Goal: Task Accomplishment & Management: Manage account settings

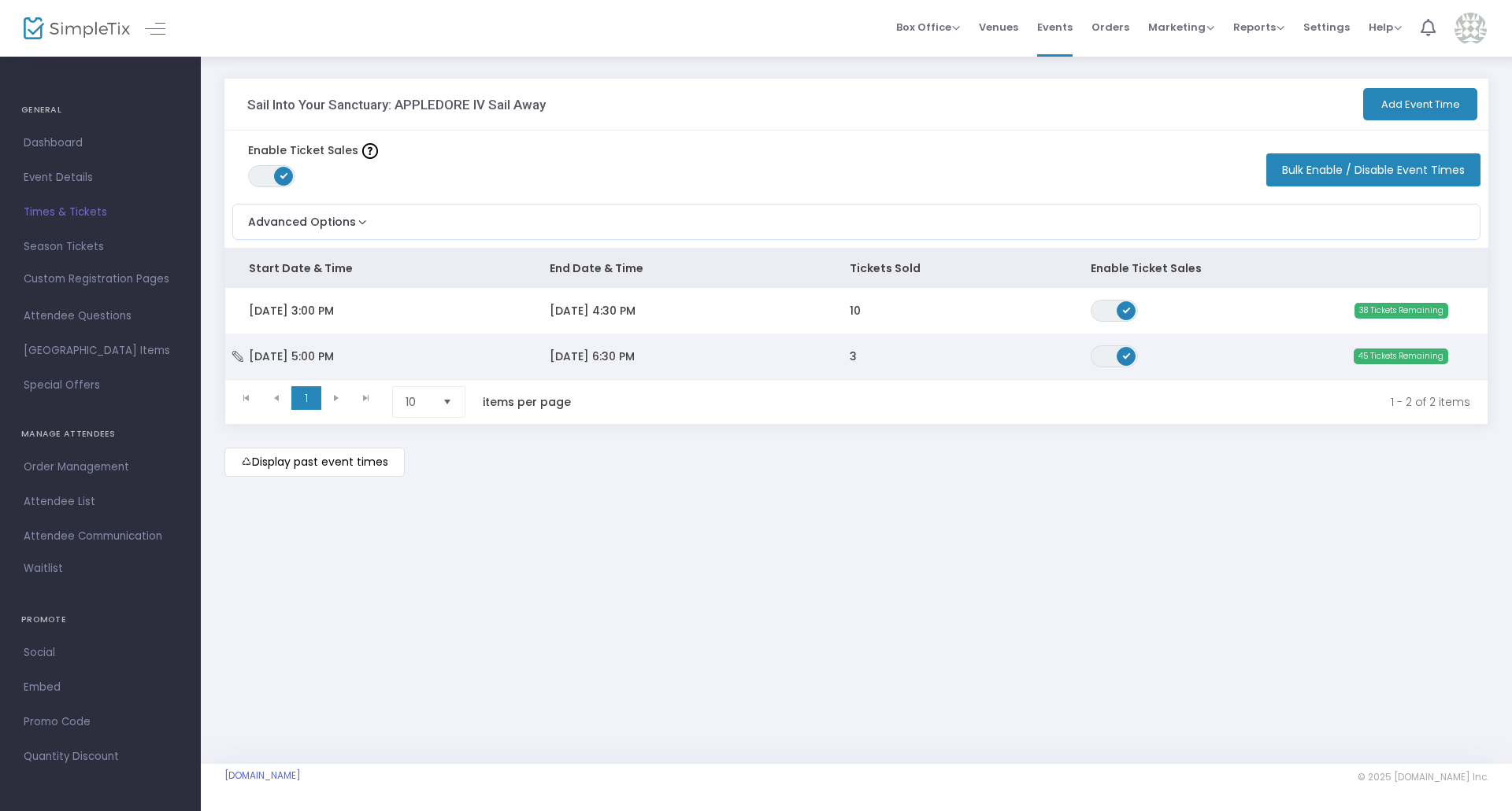
click at [363, 347] on td "[DATE] 5:00 PM" at bounding box center [375, 357] width 300 height 46
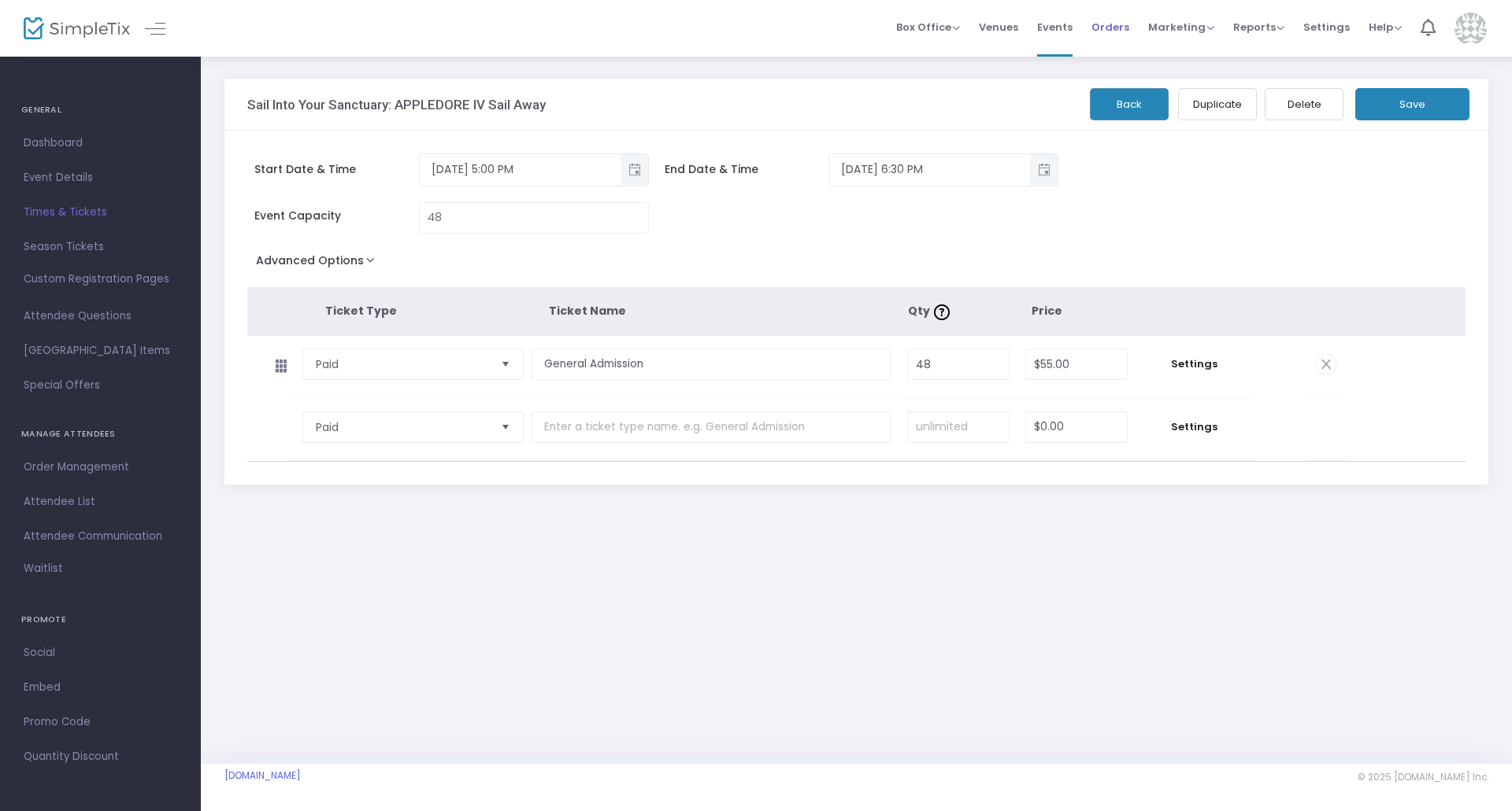
click at [1119, 40] on span "Orders" at bounding box center [1110, 27] width 38 height 40
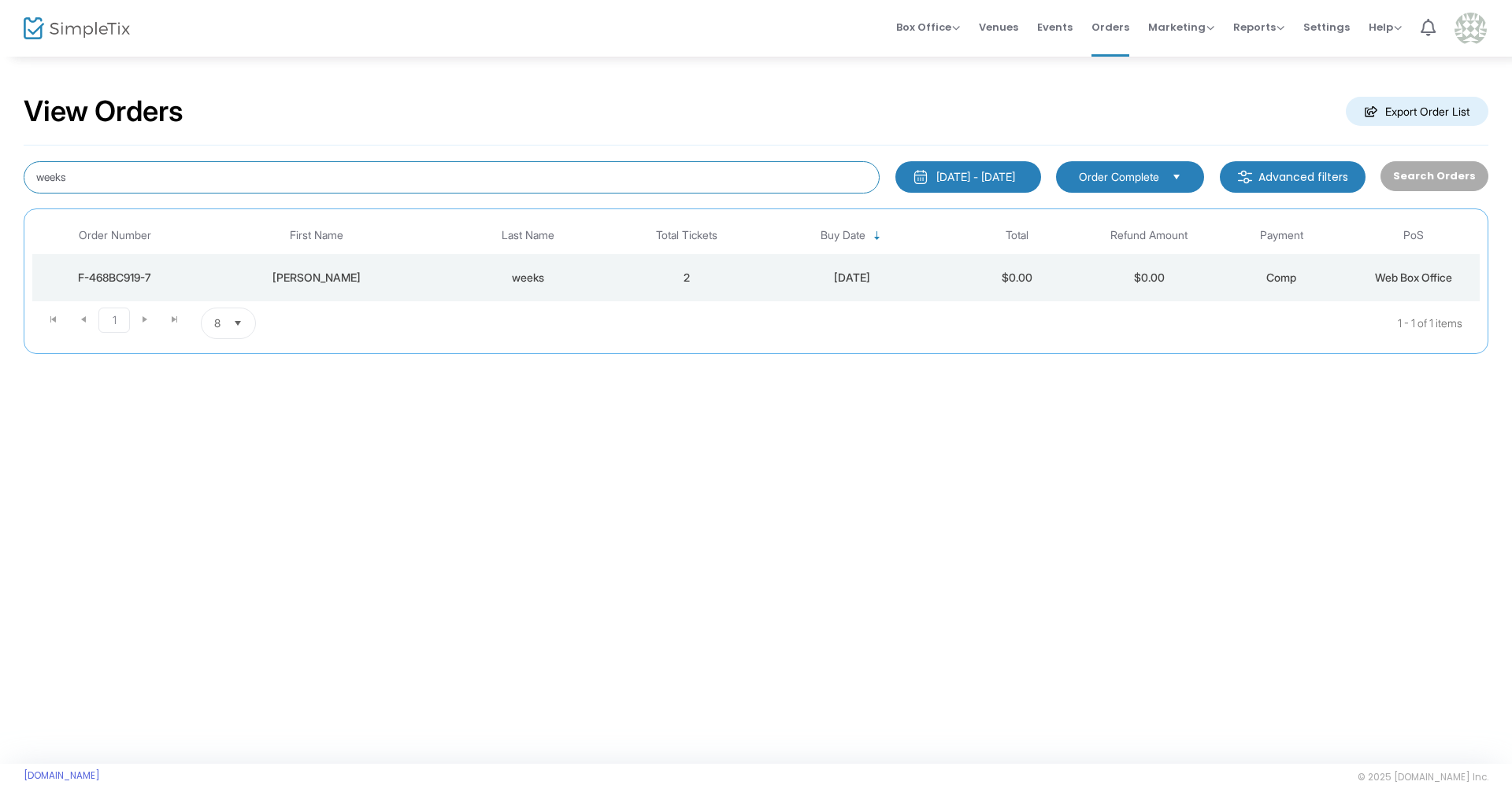
click at [245, 168] on input "weeks" at bounding box center [451, 177] width 856 height 32
type input "w"
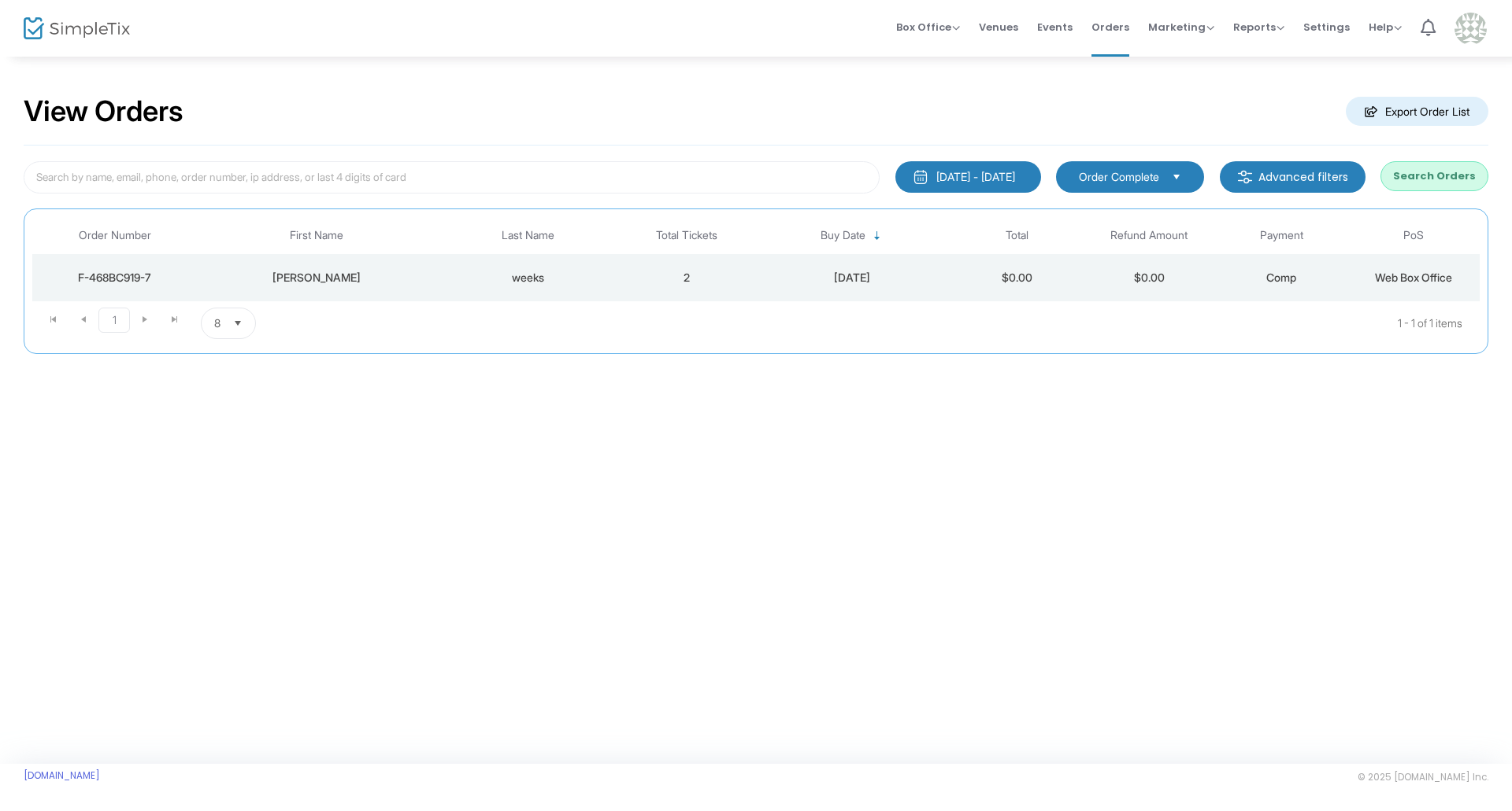
click at [1111, 189] on kendo-dropdownlist "Order Complete" at bounding box center [1130, 177] width 148 height 31
click at [984, 183] on div "5/16/2025 - 8/16/2025" at bounding box center [975, 177] width 79 height 16
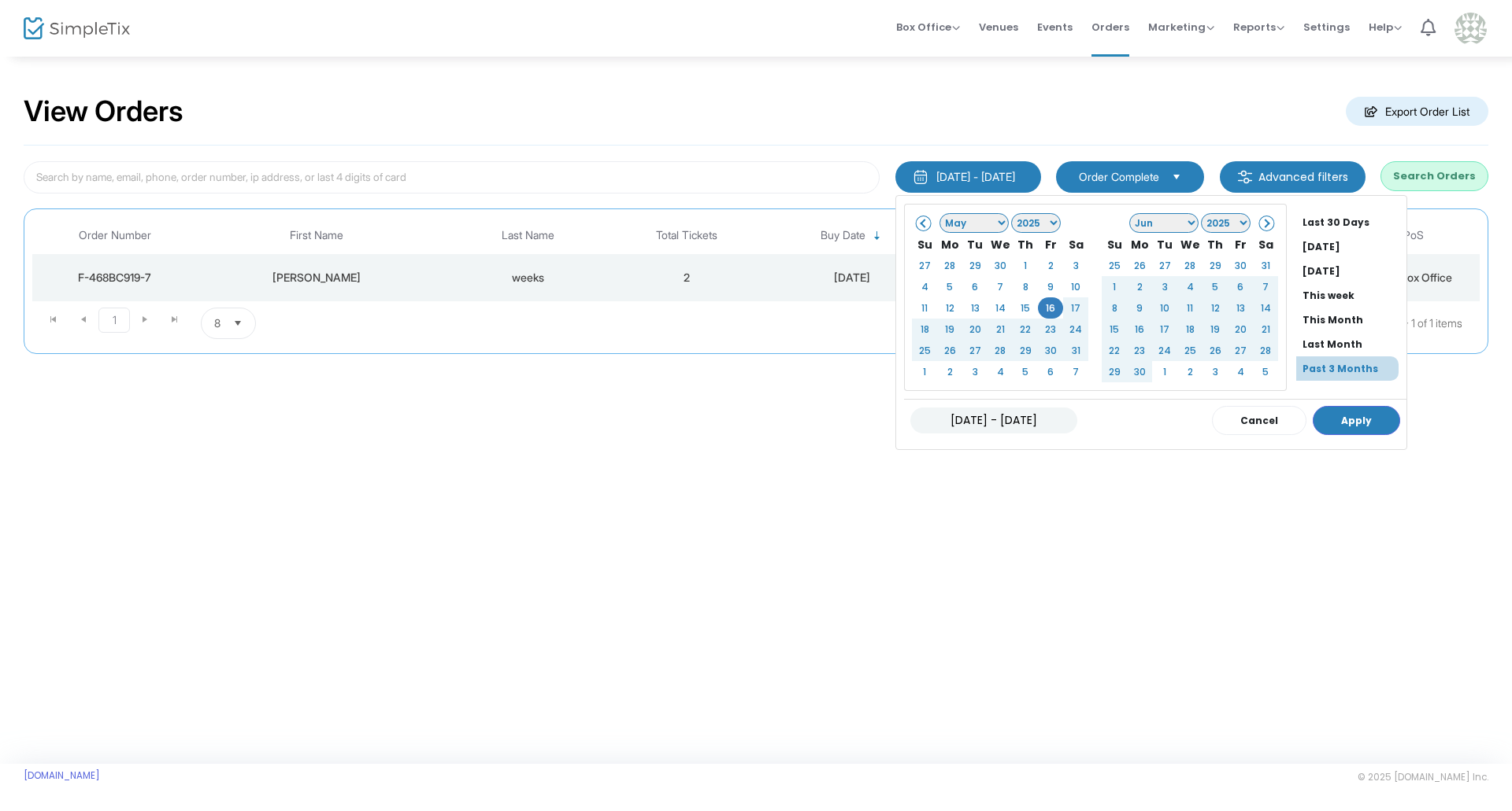
click at [607, 352] on kendo-grid "Order Number First Name Last Name Total Tickets Buy Date Total Refund Amount Pa…" at bounding box center [756, 281] width 1464 height 146
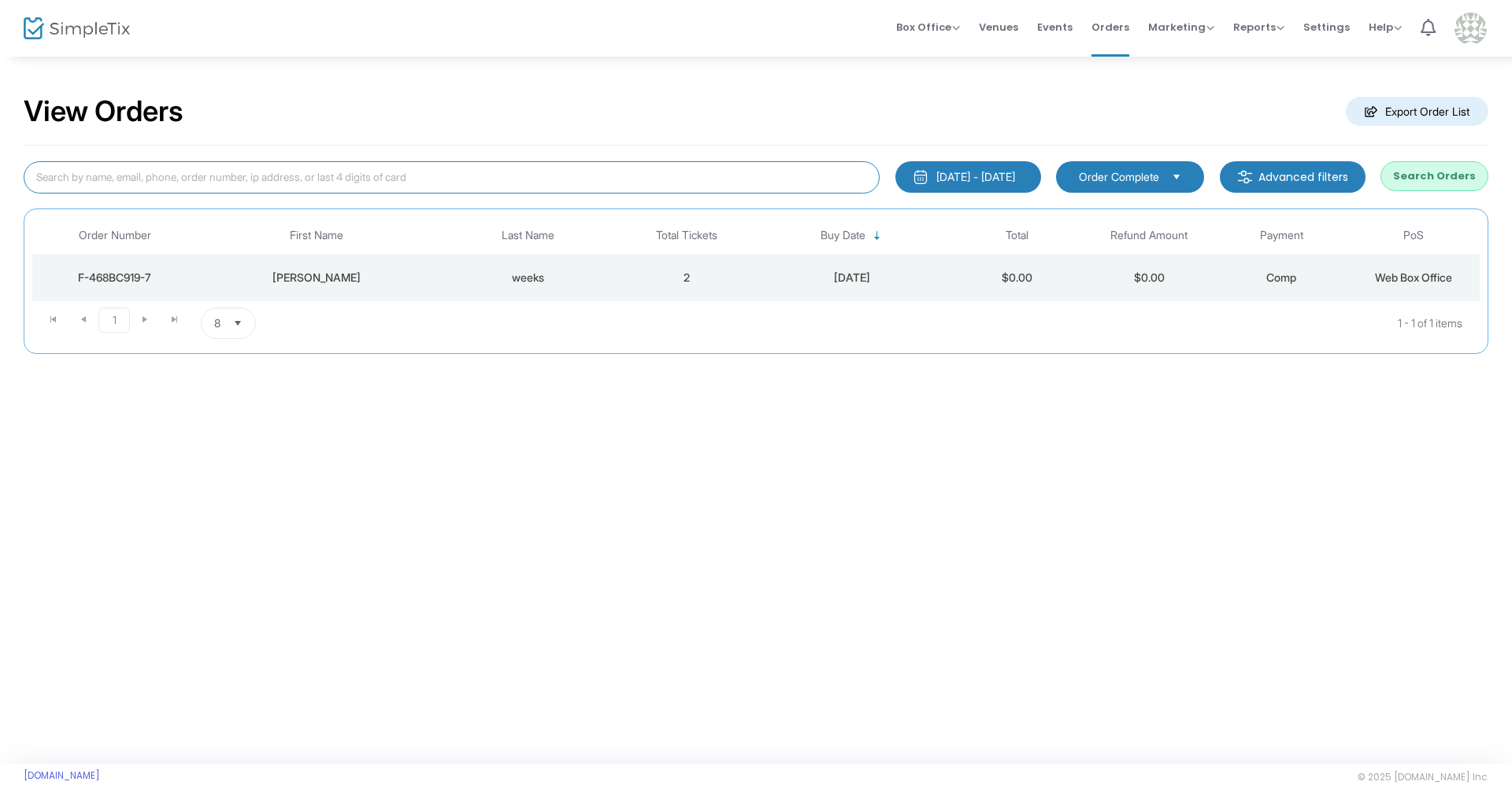
click at [402, 178] on input at bounding box center [451, 177] width 856 height 32
type input "appledore"
